Goal: Task Accomplishment & Management: Manage account settings

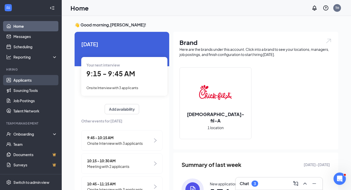
click at [22, 80] on link "Applicants" at bounding box center [35, 80] width 44 height 10
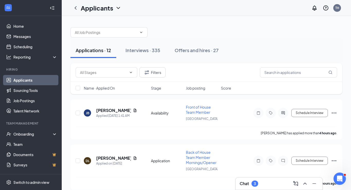
click at [261, 183] on div "Chat 3" at bounding box center [279, 184] width 79 height 8
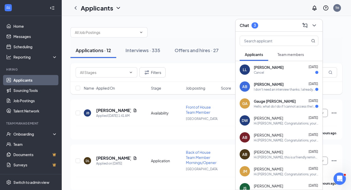
click at [278, 103] on div "Gauge [PERSON_NAME] [DATE]" at bounding box center [286, 101] width 65 height 5
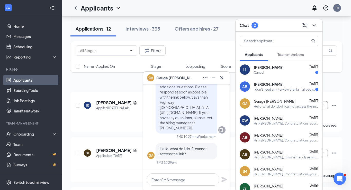
scroll to position [30, 0]
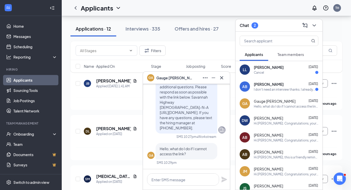
click at [269, 90] on div "I don't need an interview thanks. I already found a job." at bounding box center [284, 89] width 61 height 4
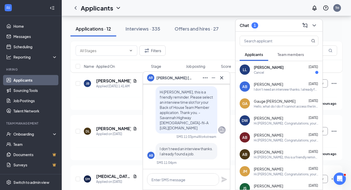
click at [270, 74] on div "Cancel" at bounding box center [286, 72] width 65 height 4
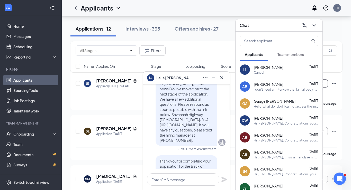
scroll to position [-395, 0]
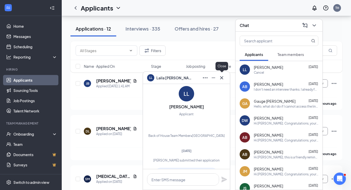
click at [222, 77] on icon "Cross" at bounding box center [222, 78] width 6 height 6
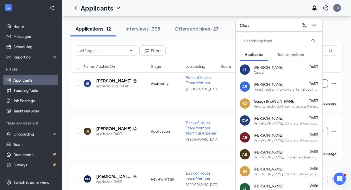
click at [286, 102] on div "Gauge [PERSON_NAME] [DATE]" at bounding box center [286, 101] width 65 height 5
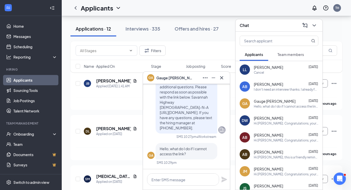
click at [269, 102] on span "Gauge [PERSON_NAME]" at bounding box center [275, 101] width 42 height 5
click at [223, 79] on icon "Cross" at bounding box center [222, 78] width 6 height 6
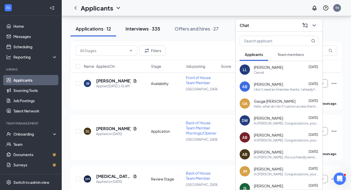
click at [138, 31] on div "Interviews · 335" at bounding box center [143, 28] width 35 height 6
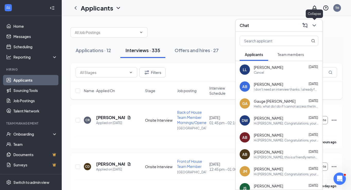
click at [315, 26] on icon "ChevronDown" at bounding box center [314, 25] width 6 height 6
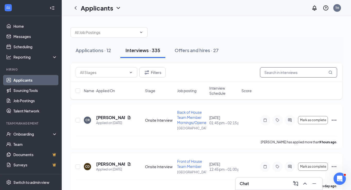
click at [290, 72] on input "text" at bounding box center [298, 72] width 77 height 10
type input "Gage"
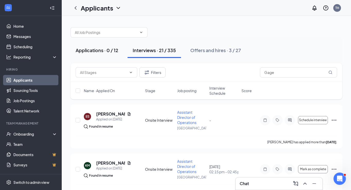
click at [95, 51] on div "Applications · 0 / 12" at bounding box center [97, 50] width 43 height 6
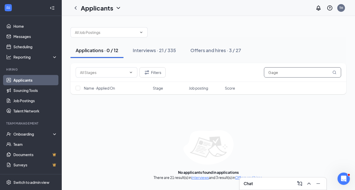
click at [288, 74] on input "Gage" at bounding box center [302, 72] width 77 height 10
click at [289, 180] on div "Chat" at bounding box center [283, 184] width 87 height 12
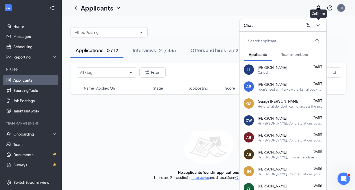
click at [320, 26] on icon "ChevronDown" at bounding box center [318, 25] width 6 height 6
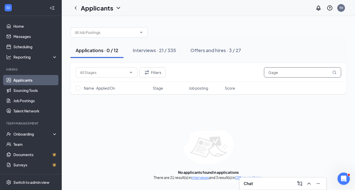
click at [282, 73] on input "Gage" at bounding box center [302, 72] width 77 height 10
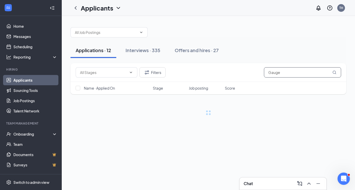
type input "Gauge"
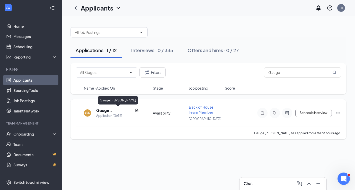
click at [118, 112] on h5 "Gauge [PERSON_NAME]" at bounding box center [114, 111] width 37 height 6
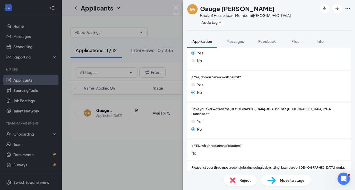
scroll to position [122, 0]
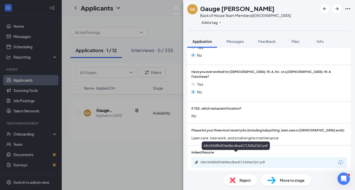
click at [251, 161] on div "b8cf65680df2eb8ecdbed171360a21bf.pdf" at bounding box center [237, 163] width 72 height 4
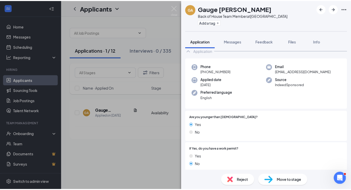
scroll to position [0, 0]
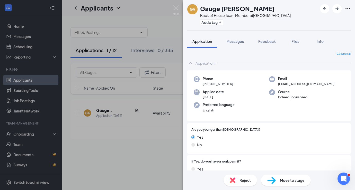
click at [161, 144] on div "GA Gauge [PERSON_NAME] Back of House Team Member at [GEOGRAPHIC_DATA] Add a tag…" at bounding box center [177, 95] width 355 height 190
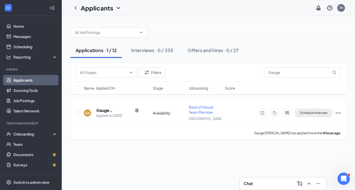
click at [305, 111] on button "Schedule Interview" at bounding box center [313, 113] width 37 height 8
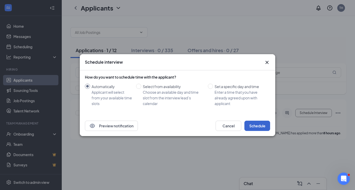
click at [260, 128] on button "Schedule" at bounding box center [257, 126] width 26 height 10
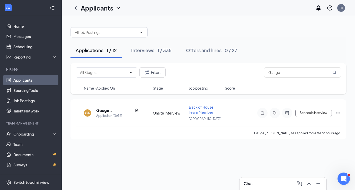
click at [295, 41] on div "Applications · 1 / 12 Interviews · 1 / 335 Offers and hires · 0 / 27" at bounding box center [208, 51] width 276 height 26
click at [20, 27] on link "Home" at bounding box center [35, 26] width 44 height 10
